Goal: Check status: Check status

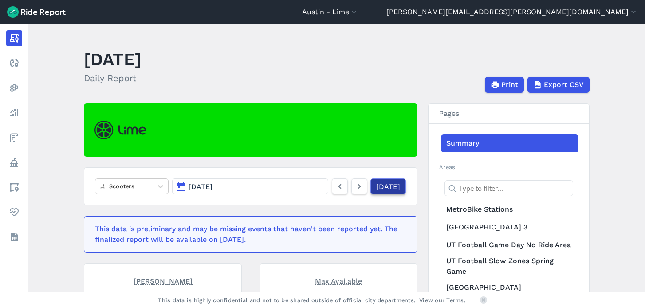
click at [381, 188] on link "[DATE]" at bounding box center [387, 186] width 35 height 16
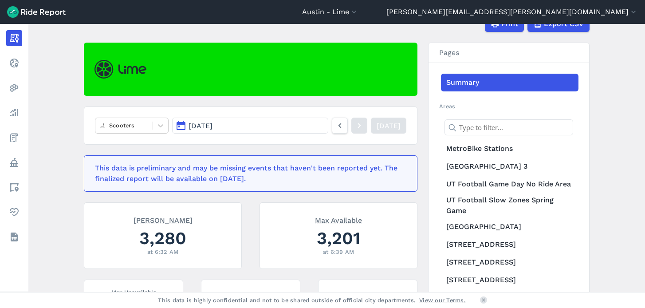
scroll to position [62, 0]
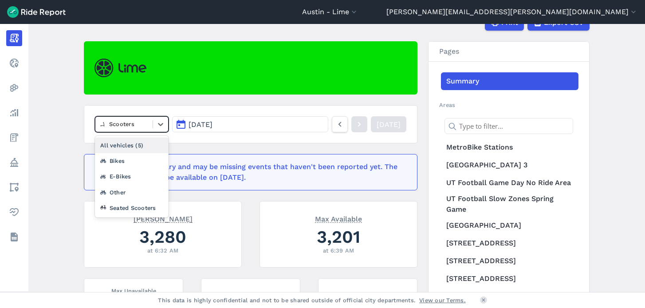
click at [124, 124] on div at bounding box center [124, 124] width 48 height 10
click at [111, 207] on div "Seated Scooters" at bounding box center [132, 208] width 74 height 16
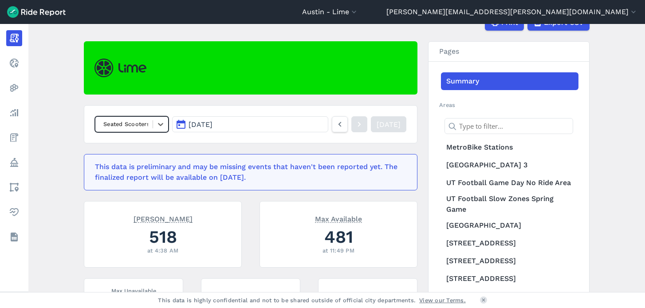
click at [145, 125] on div at bounding box center [124, 124] width 48 height 10
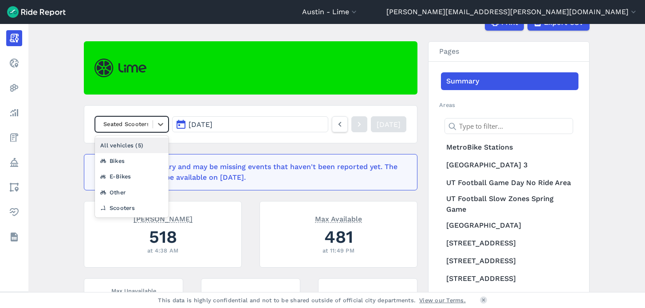
click at [127, 148] on div "All vehicles (5)" at bounding box center [132, 145] width 74 height 16
